Goal: Browse casually

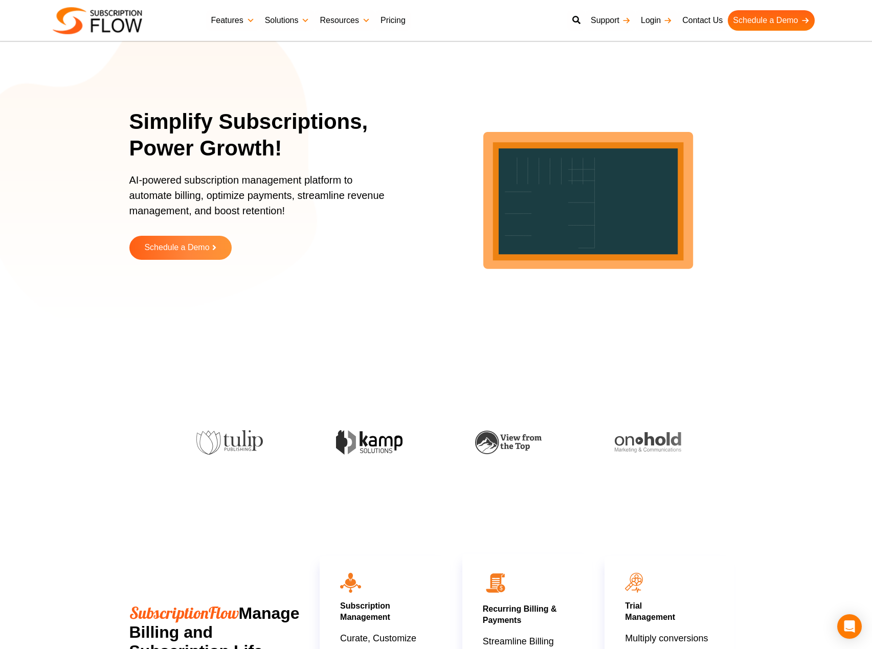
click at [288, 194] on p "AI-powered subscription management platform to automate billing, optimize payme…" at bounding box center [262, 200] width 266 height 56
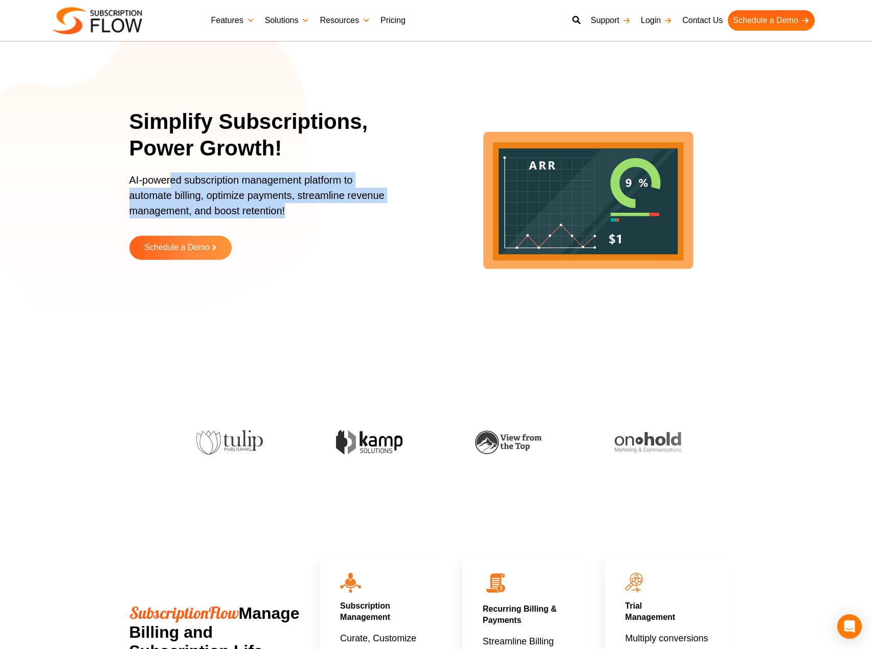
drag, startPoint x: 188, startPoint y: 183, endPoint x: 304, endPoint y: 219, distance: 121.7
click at [302, 219] on p "AI-powered subscription management platform to automate billing, optimize payme…" at bounding box center [262, 200] width 266 height 56
click at [308, 217] on p "AI-powered subscription management platform to automate billing, optimize payme…" at bounding box center [262, 200] width 266 height 56
